Goal: Browse casually

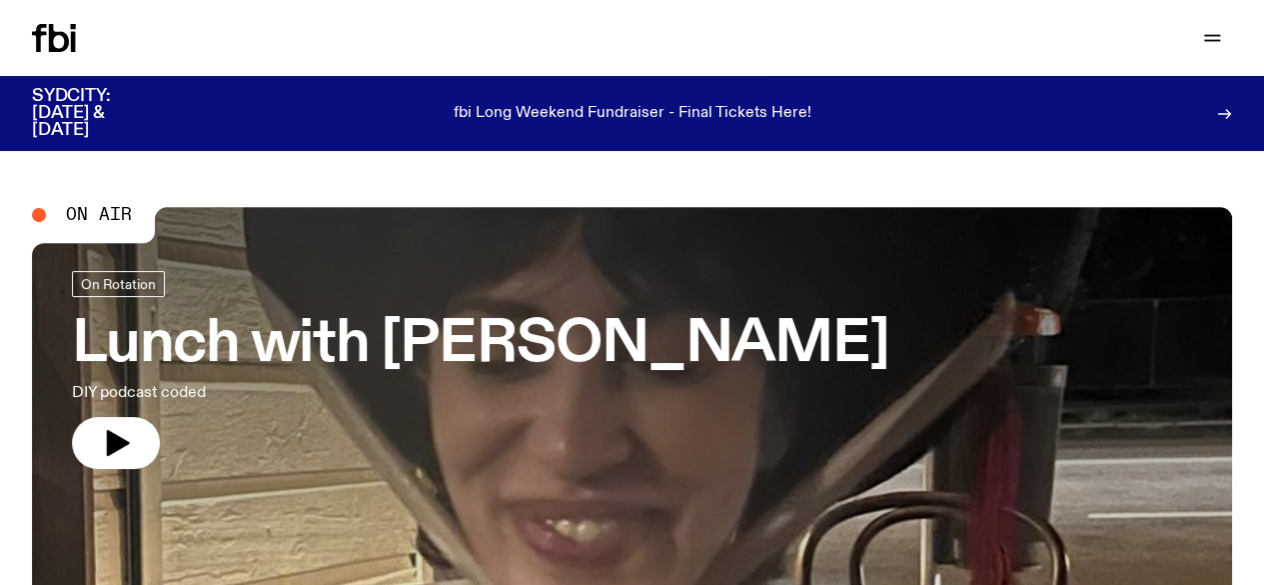
click at [78, 214] on span "On Air" at bounding box center [99, 215] width 66 height 18
click at [120, 449] on icon "button" at bounding box center [116, 443] width 32 height 32
